Goal: Task Accomplishment & Management: Manage account settings

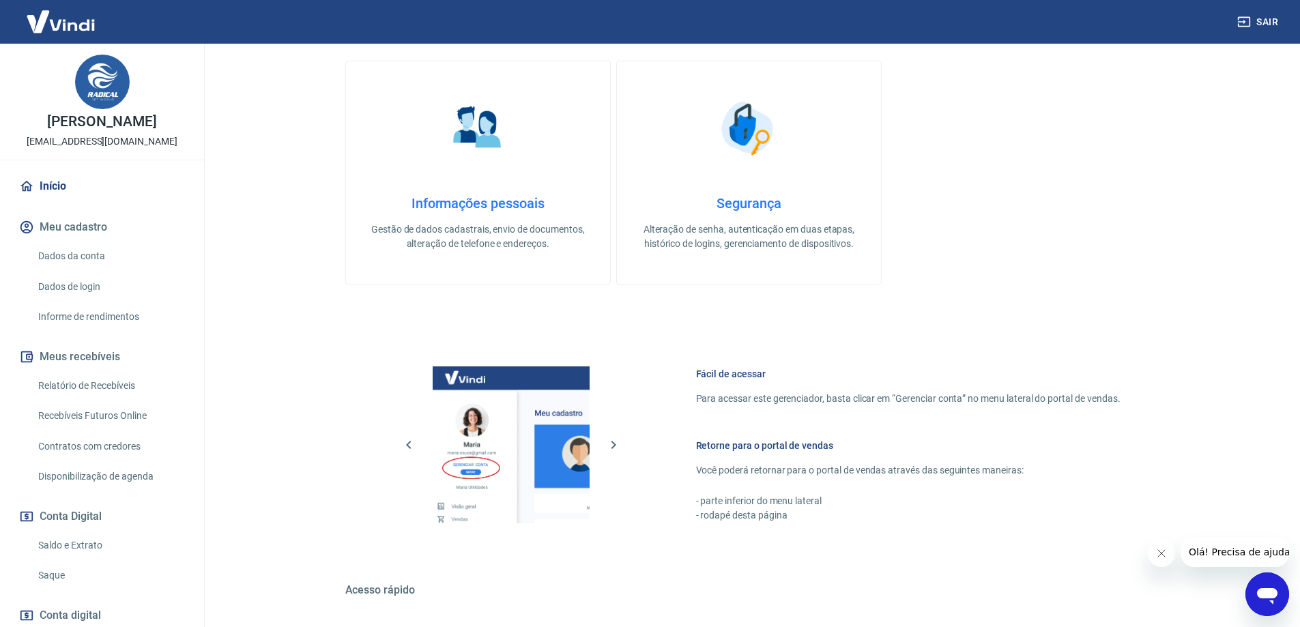
scroll to position [437, 0]
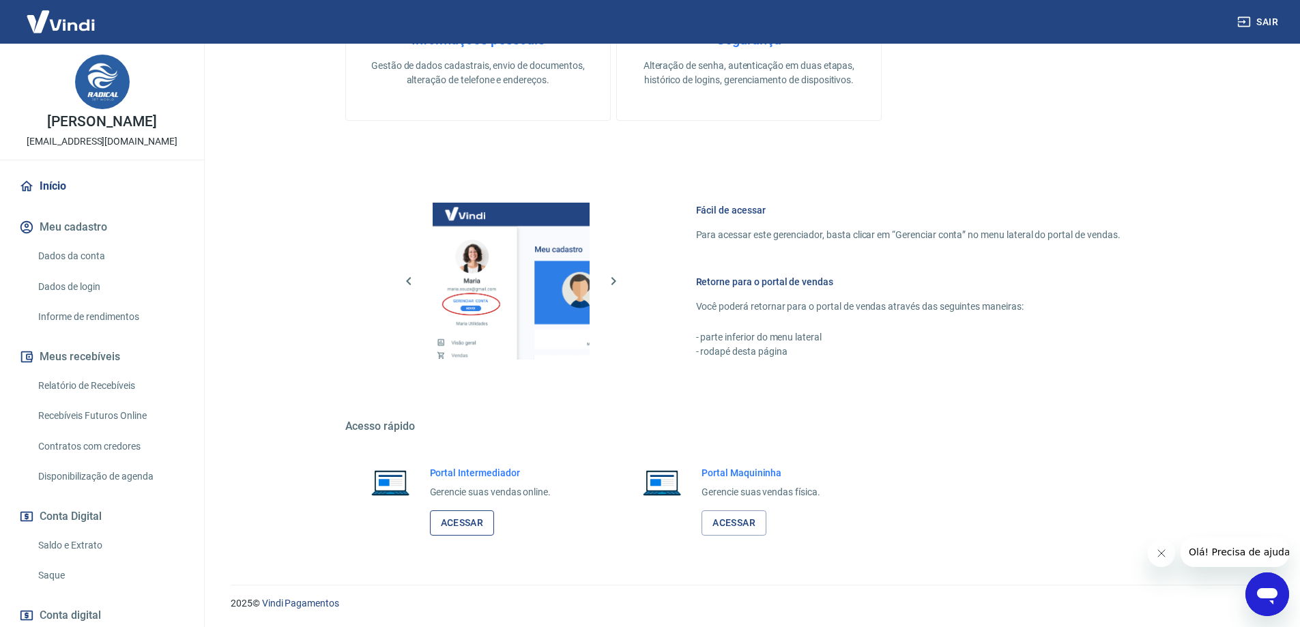
click at [472, 521] on link "Acessar" at bounding box center [462, 522] width 65 height 25
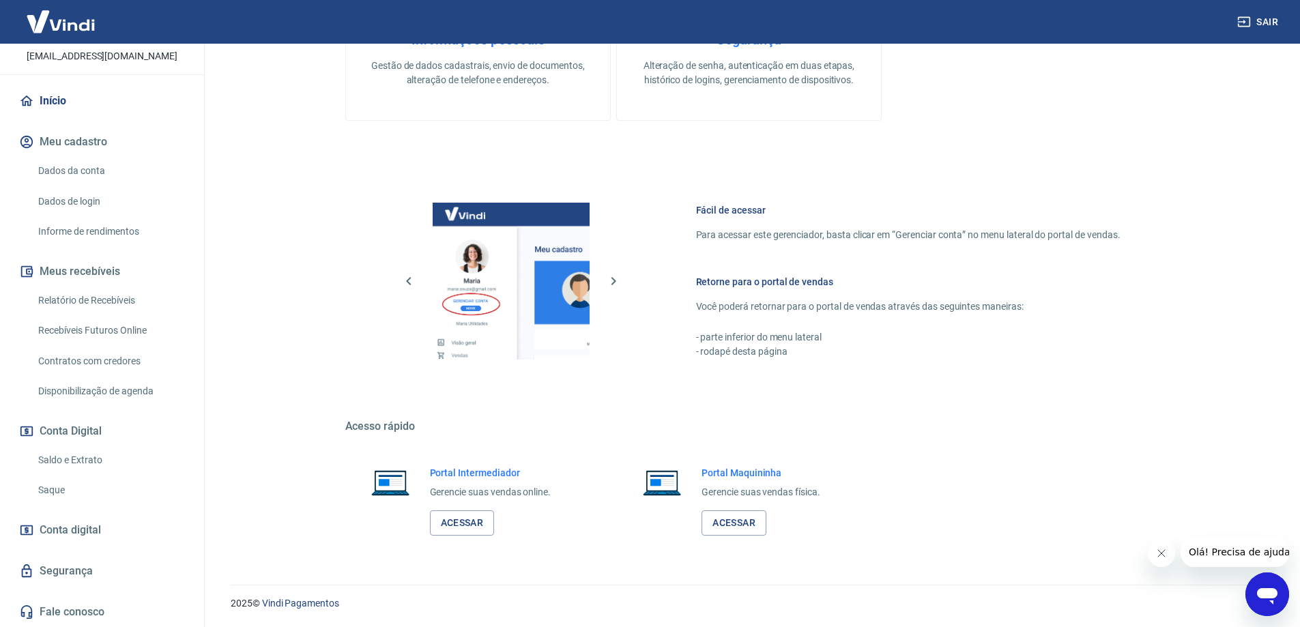
scroll to position [0, 0]
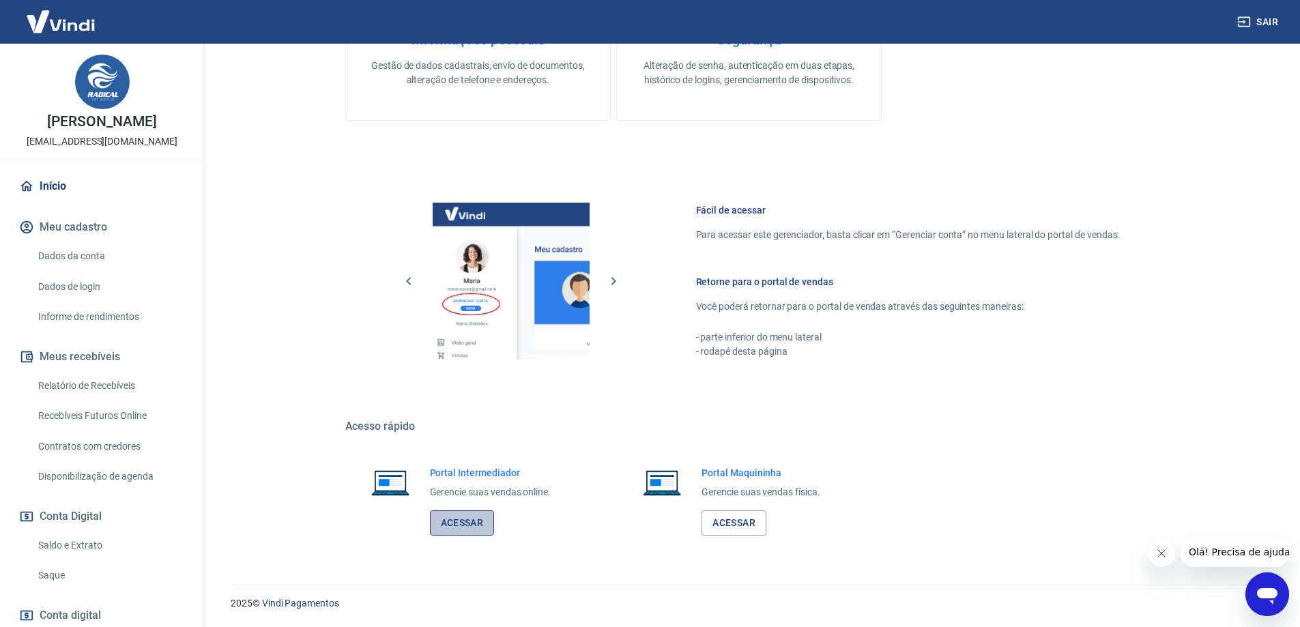
click at [471, 528] on link "Acessar" at bounding box center [462, 522] width 65 height 25
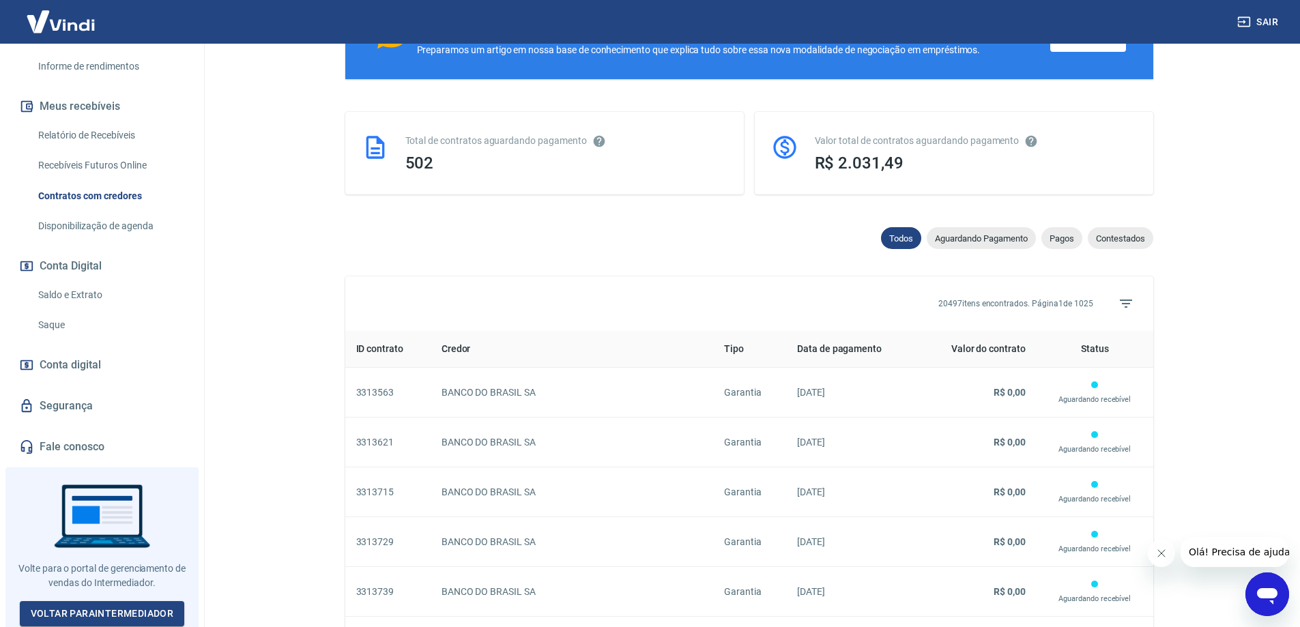
scroll to position [409, 0]
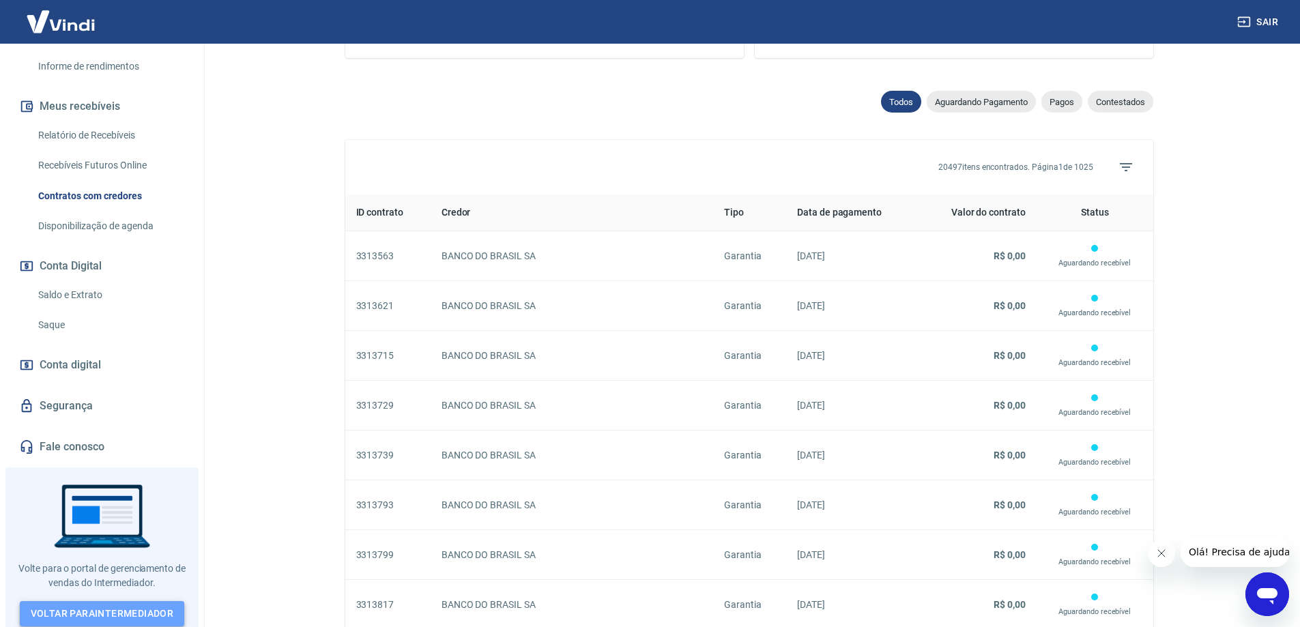
click at [138, 607] on link "Voltar para Intermediador" at bounding box center [102, 613] width 165 height 25
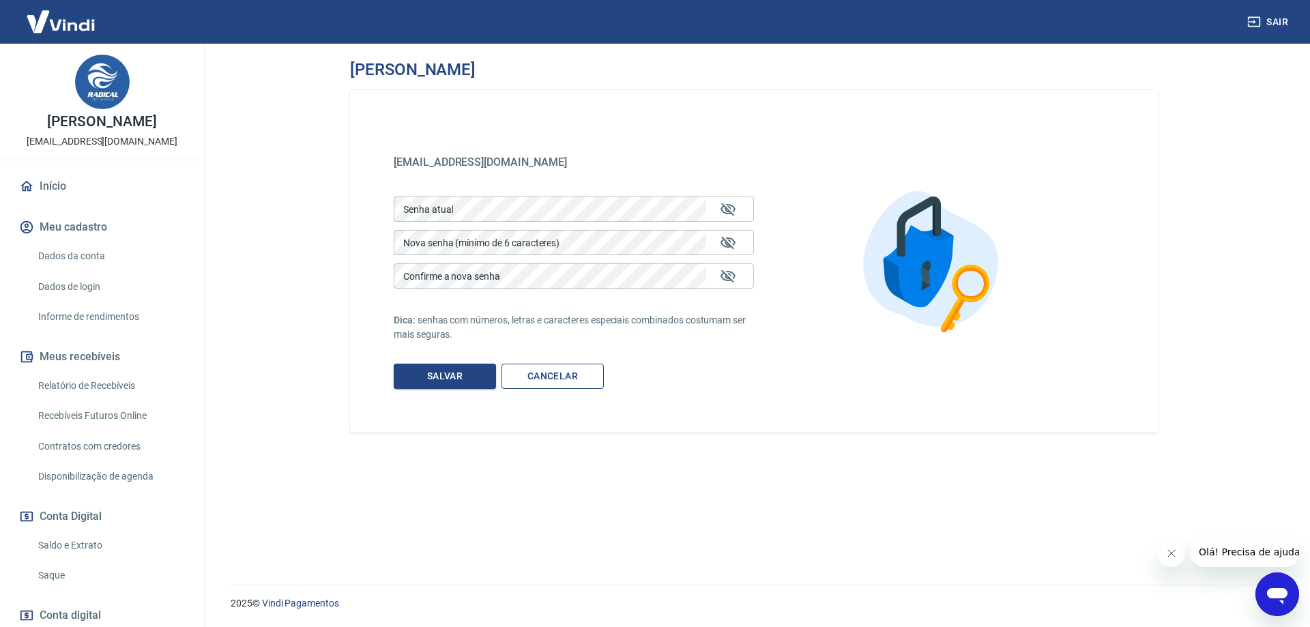
click at [555, 375] on link "Cancelar" at bounding box center [552, 376] width 102 height 25
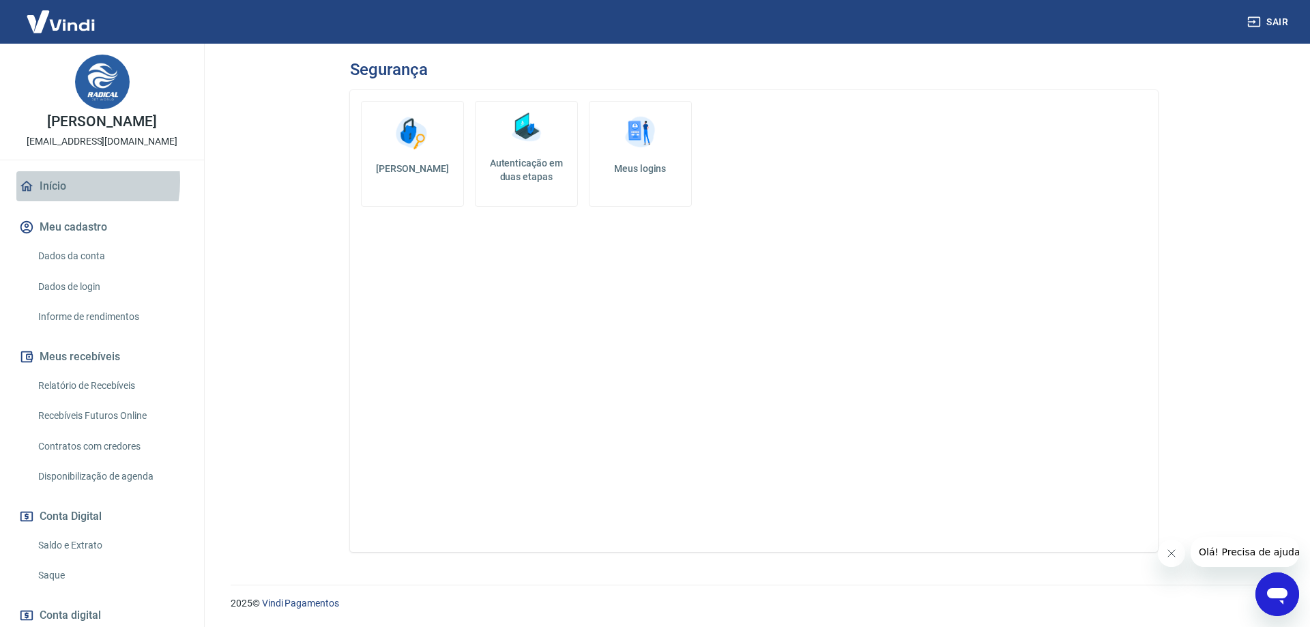
click at [53, 181] on link "Início" at bounding box center [101, 186] width 171 height 30
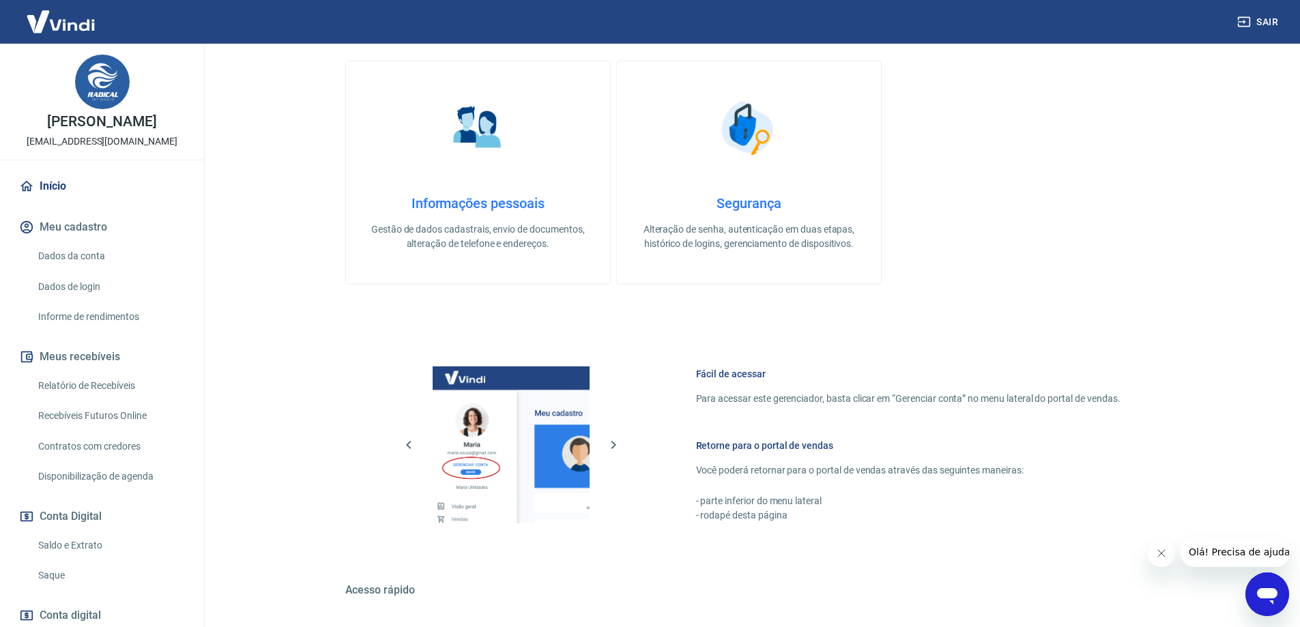
scroll to position [437, 0]
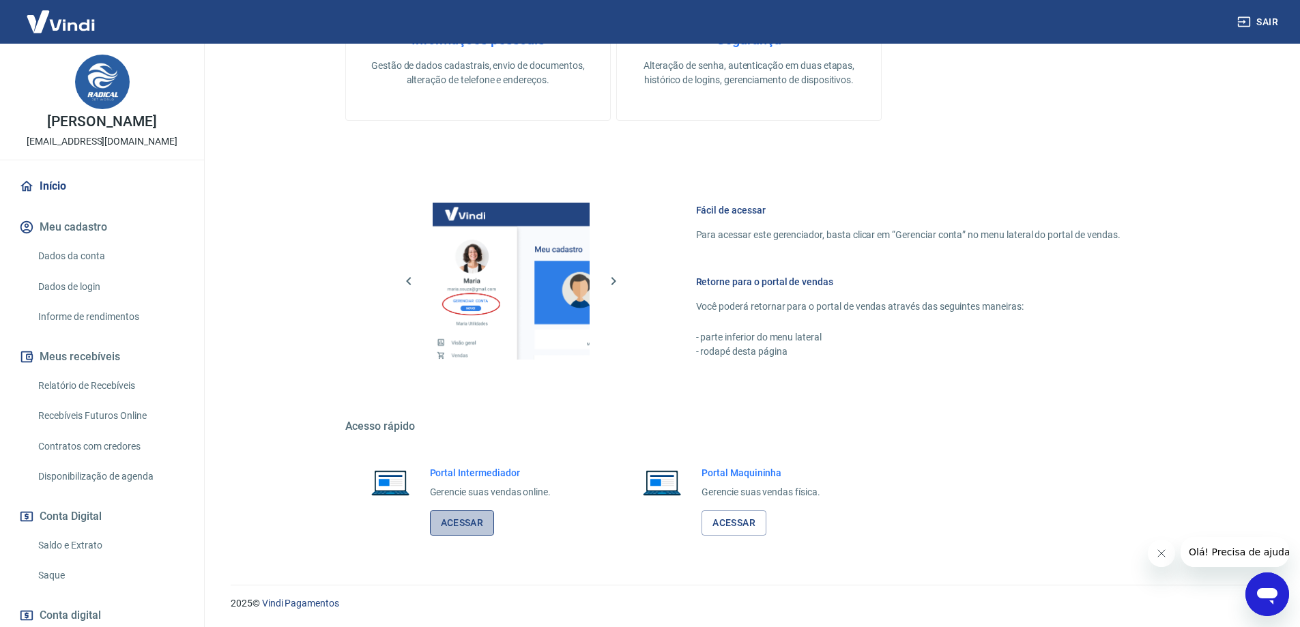
click at [441, 529] on link "Acessar" at bounding box center [462, 522] width 65 height 25
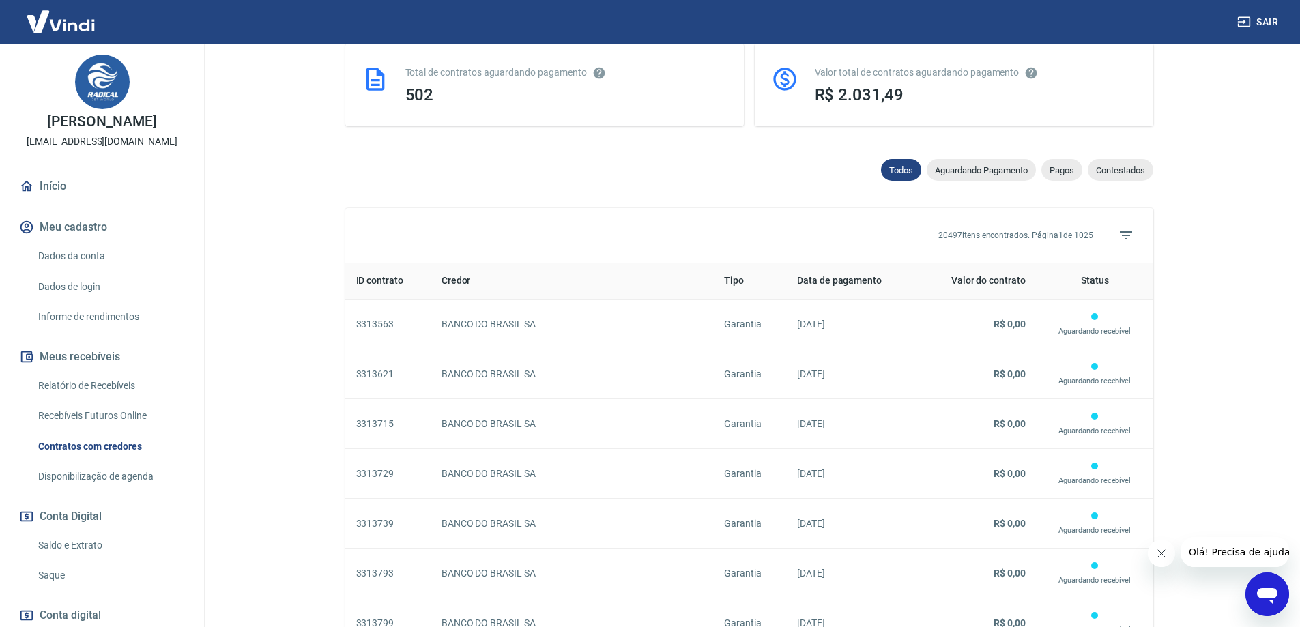
scroll to position [205, 0]
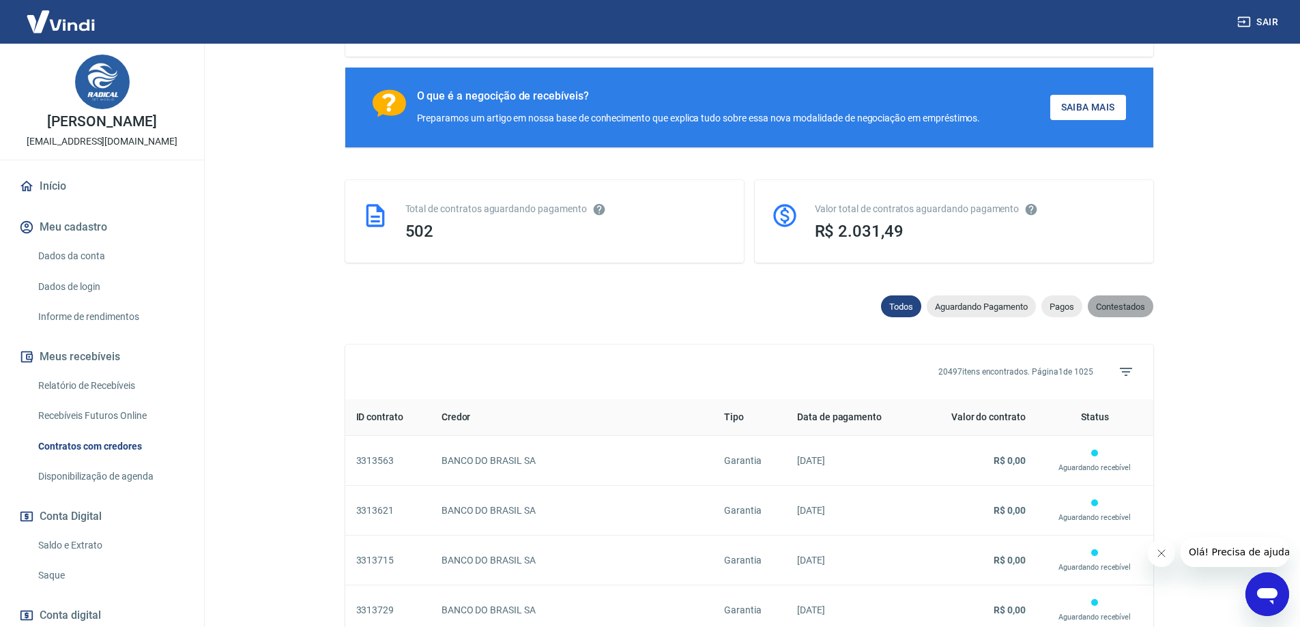
click at [1122, 311] on span "Contestados" at bounding box center [1120, 307] width 65 height 10
select select "rejected"
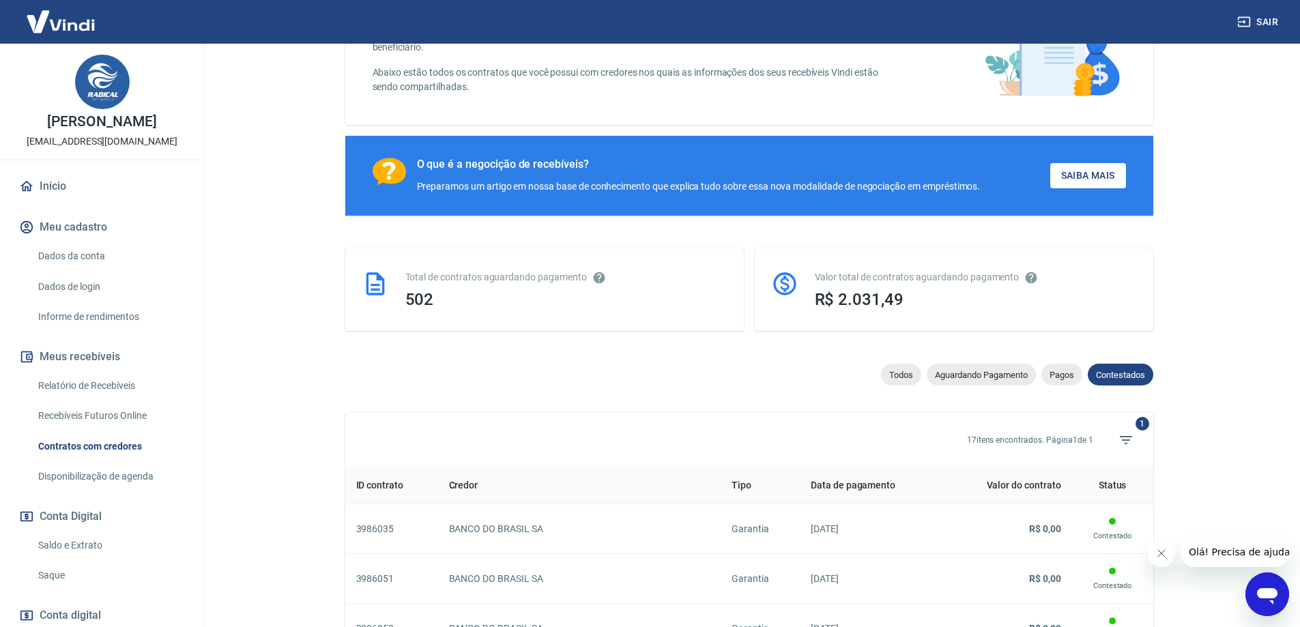
scroll to position [205, 0]
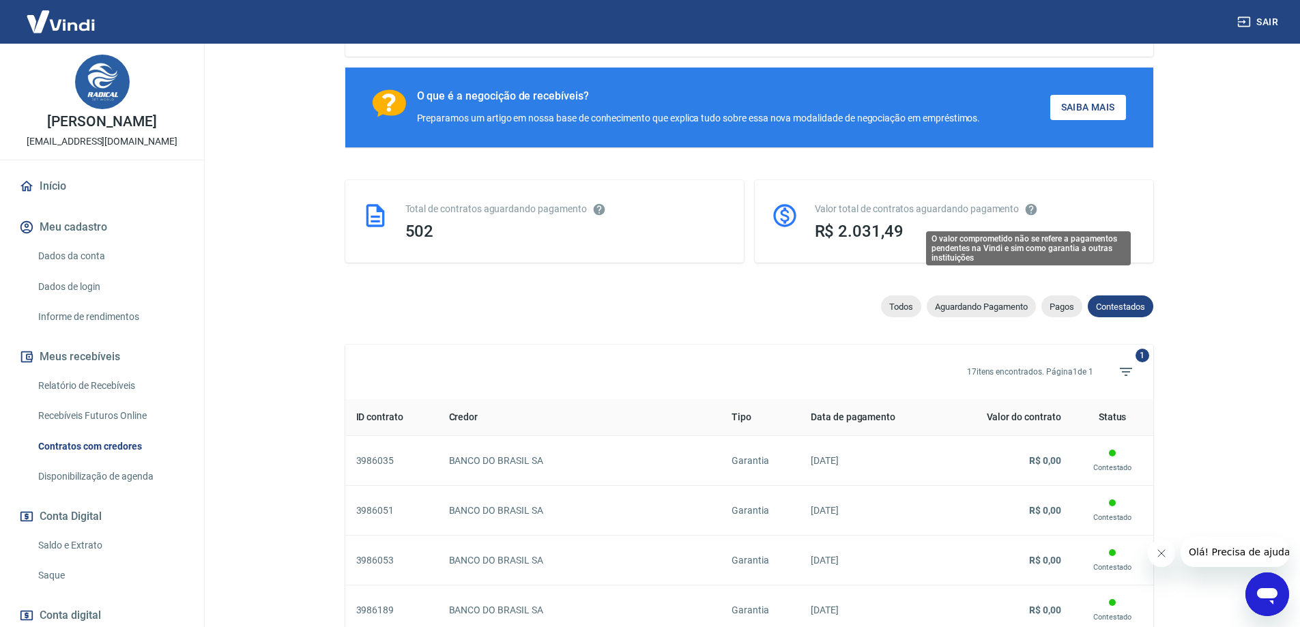
click at [1025, 213] on icon "O valor comprometido não se refere a pagamentos pendentes na Vindi e sim como g…" at bounding box center [1031, 209] width 12 height 12
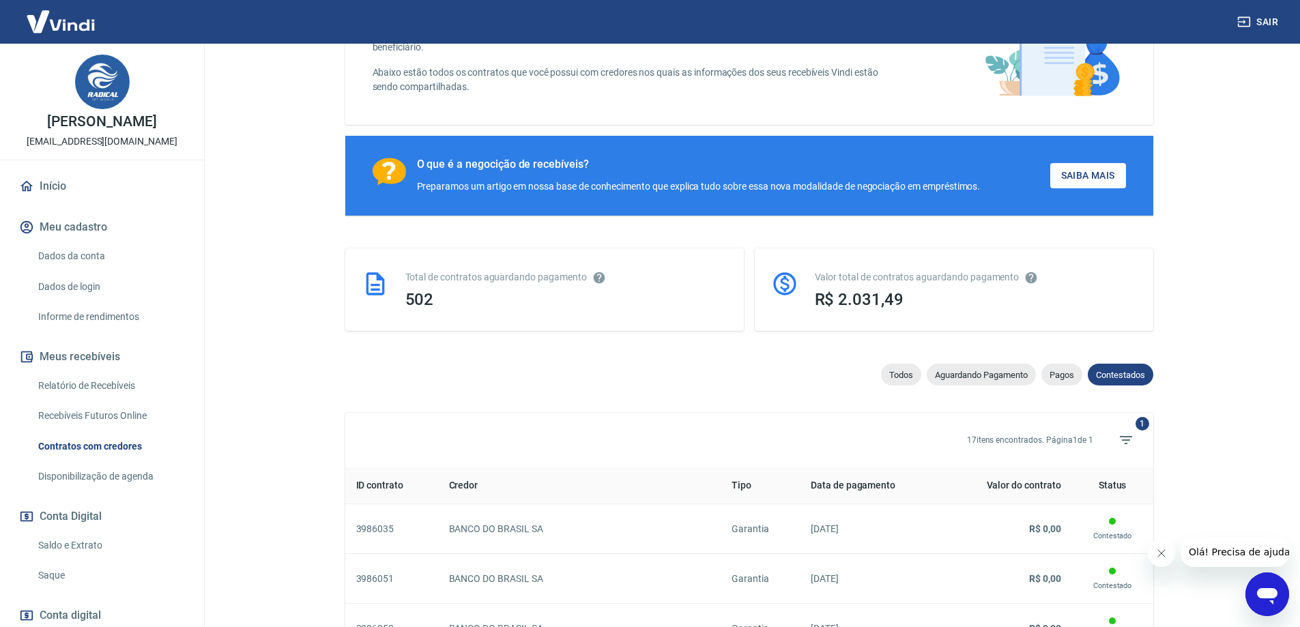
scroll to position [250, 0]
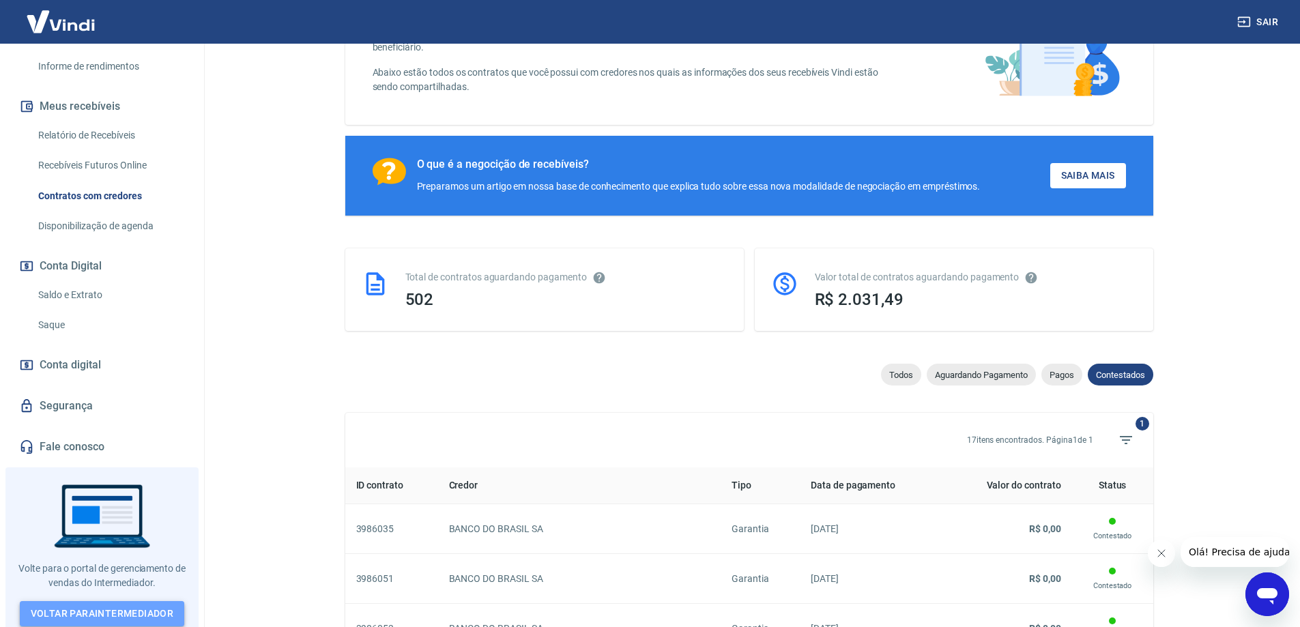
click at [113, 606] on link "Voltar para Intermediador" at bounding box center [102, 613] width 165 height 25
